Goal: Transaction & Acquisition: Purchase product/service

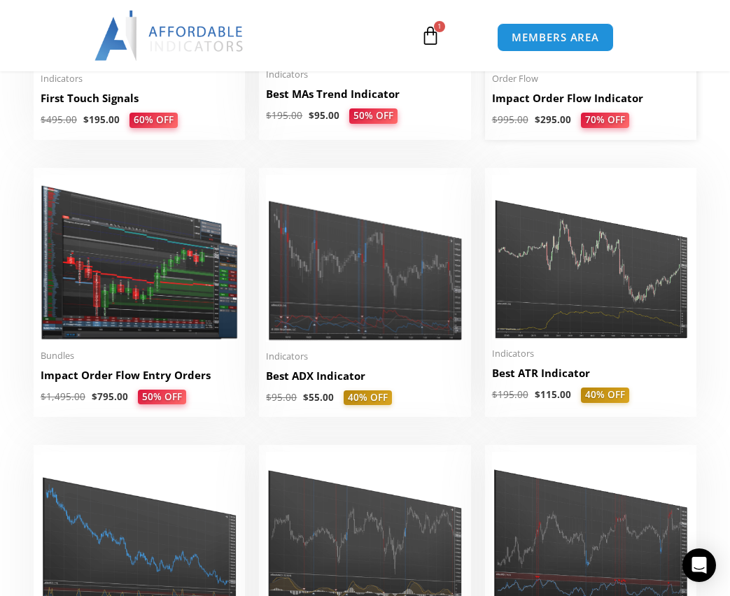
scroll to position [2100, 0]
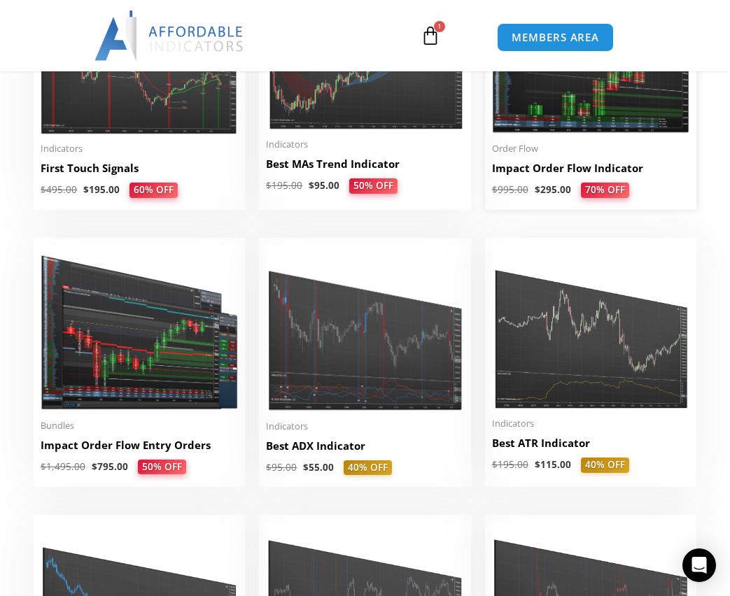
click at [608, 116] on img at bounding box center [590, 50] width 197 height 170
click at [613, 128] on img at bounding box center [590, 50] width 197 height 170
click at [656, 126] on img at bounding box center [590, 50] width 197 height 170
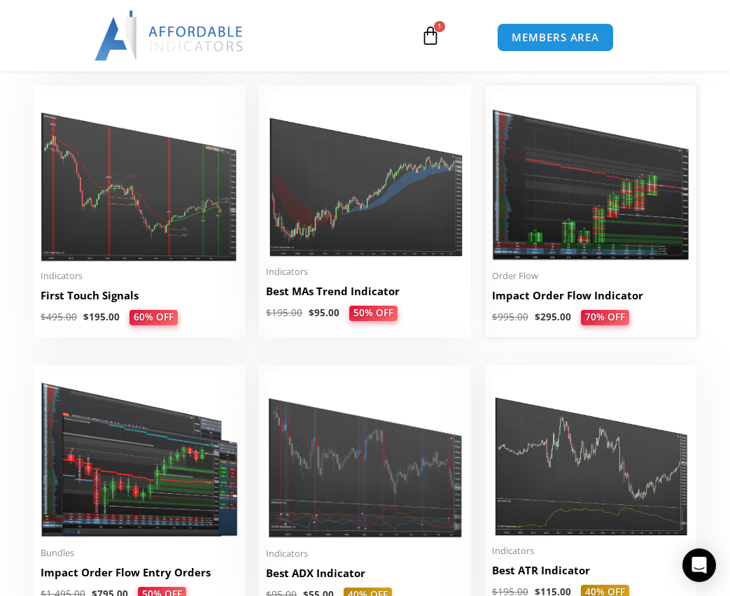
scroll to position [1960, 0]
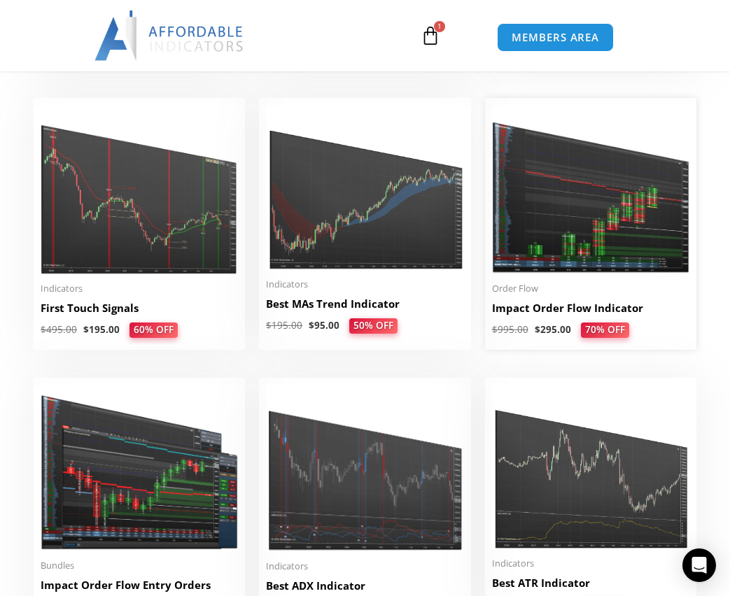
click at [578, 179] on img at bounding box center [590, 190] width 197 height 170
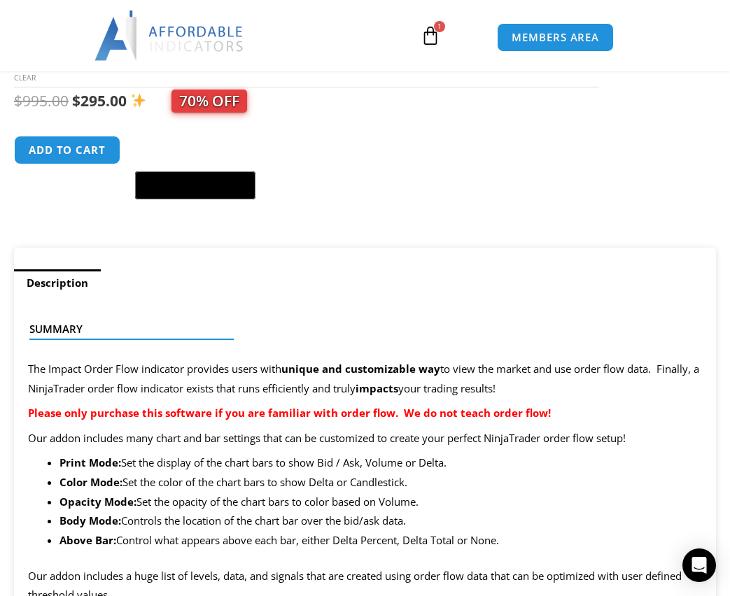
scroll to position [770, 0]
